Goal: Transaction & Acquisition: Purchase product/service

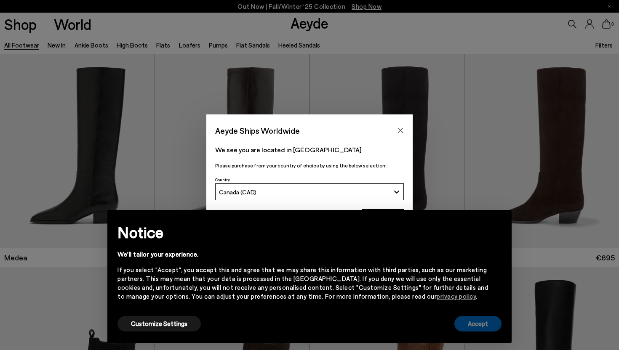
click at [478, 326] on button "Accept" at bounding box center [477, 324] width 47 height 16
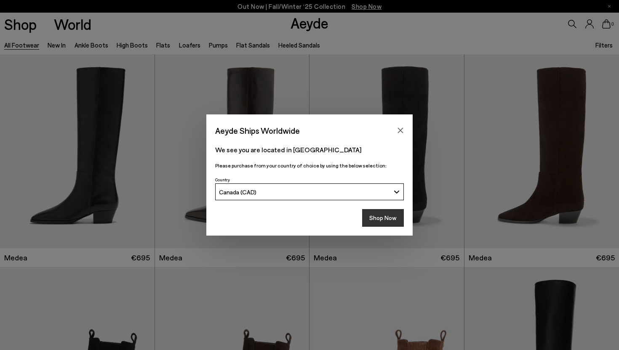
click at [380, 220] on button "Shop Now" at bounding box center [383, 218] width 42 height 18
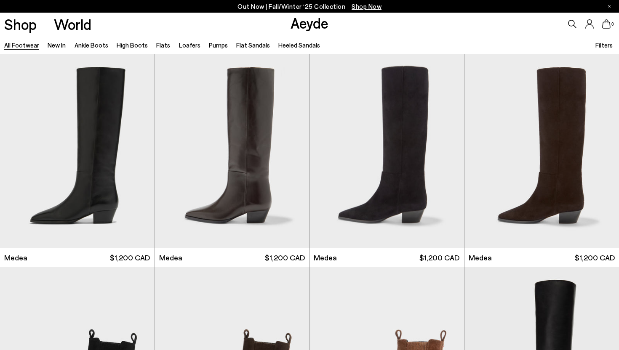
click at [308, 23] on link "Aeyde" at bounding box center [309, 23] width 38 height 18
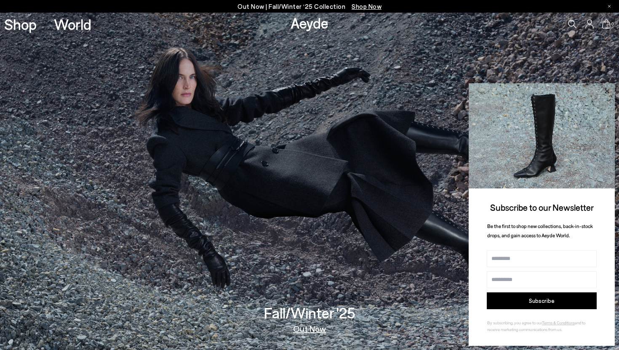
click at [608, 91] on icon at bounding box center [606, 91] width 11 height 11
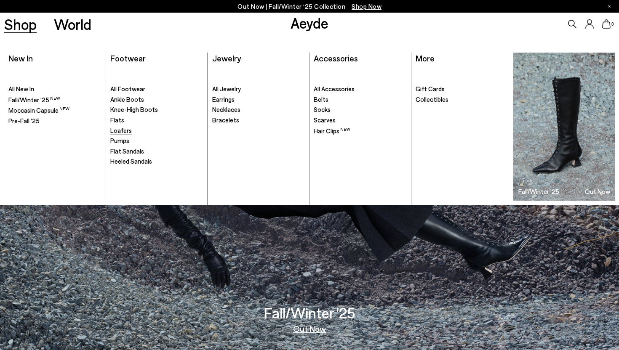
click at [124, 132] on span "Loafers" at bounding box center [120, 131] width 21 height 8
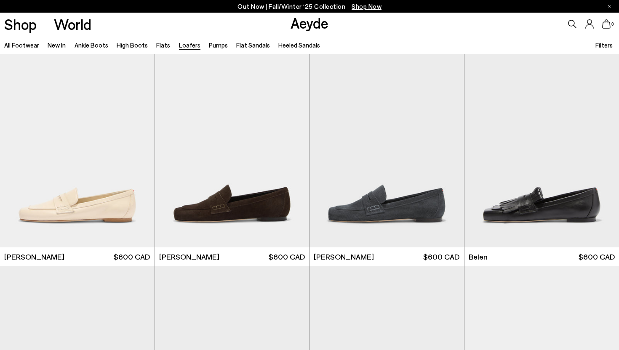
scroll to position [388, 0]
